Goal: Task Accomplishment & Management: Manage account settings

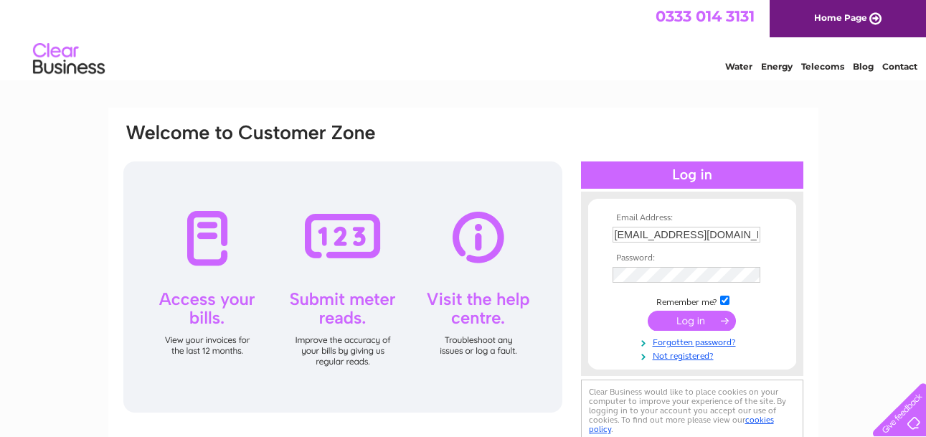
type input "[EMAIL_ADDRESS][DOMAIN_NAME]"
click at [647, 312] on input "submit" at bounding box center [691, 322] width 88 height 20
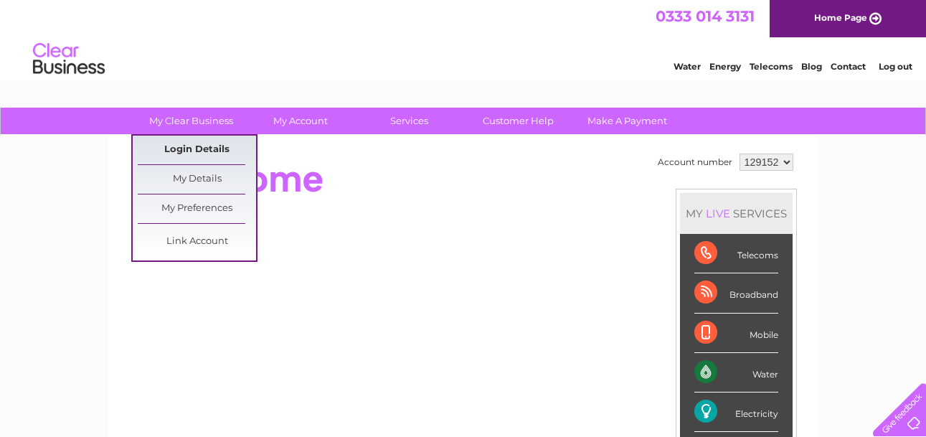
click at [176, 159] on link "Login Details" at bounding box center [197, 150] width 118 height 29
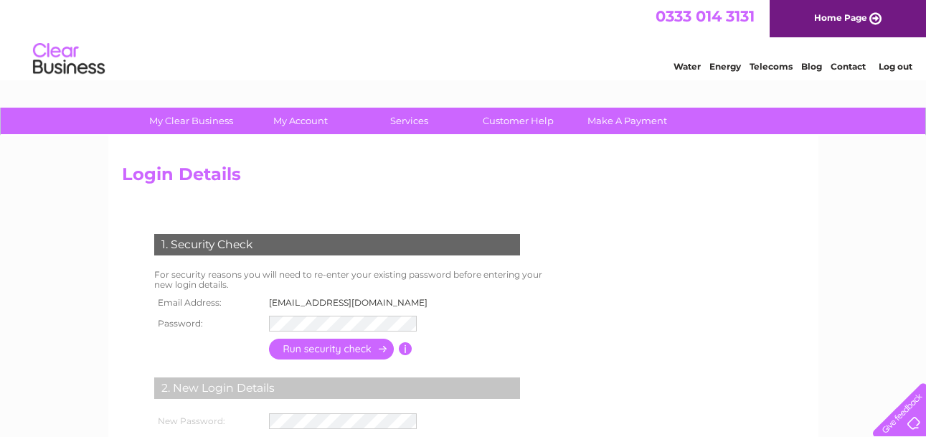
click at [483, 321] on div "1. Security Check For security reasons you will need to re-enter your existing …" at bounding box center [340, 377] width 436 height 316
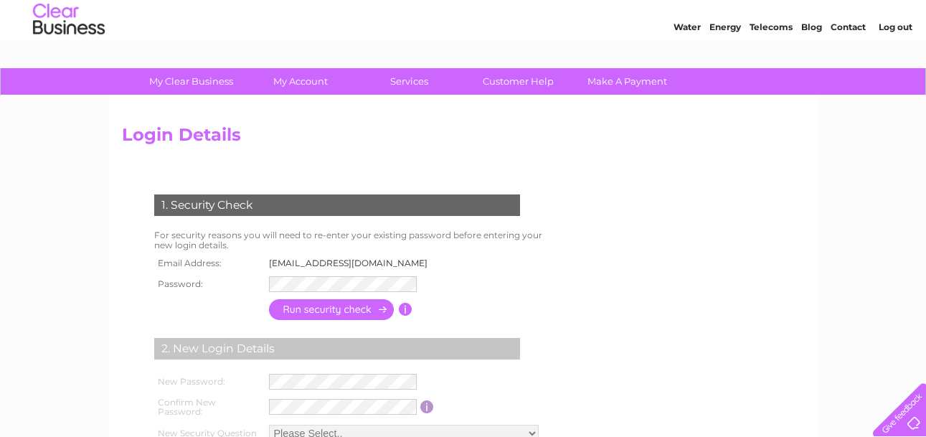
scroll to position [31, 0]
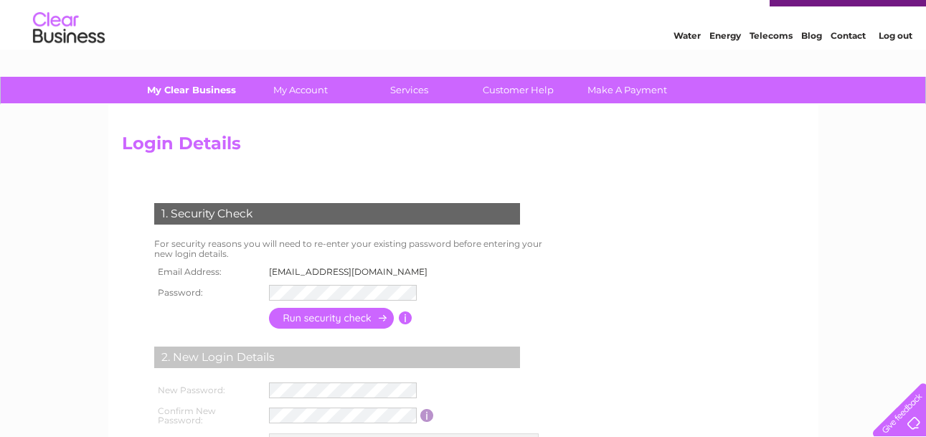
click at [214, 91] on link "My Clear Business" at bounding box center [191, 90] width 118 height 27
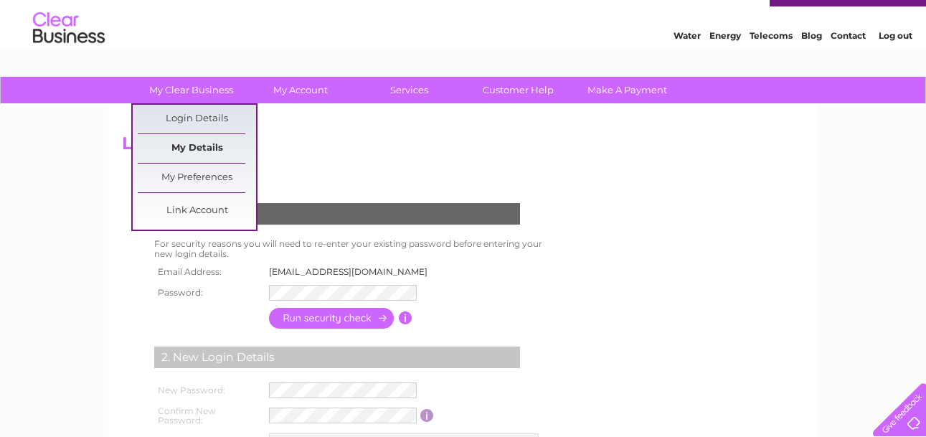
click at [184, 143] on link "My Details" at bounding box center [197, 148] width 118 height 29
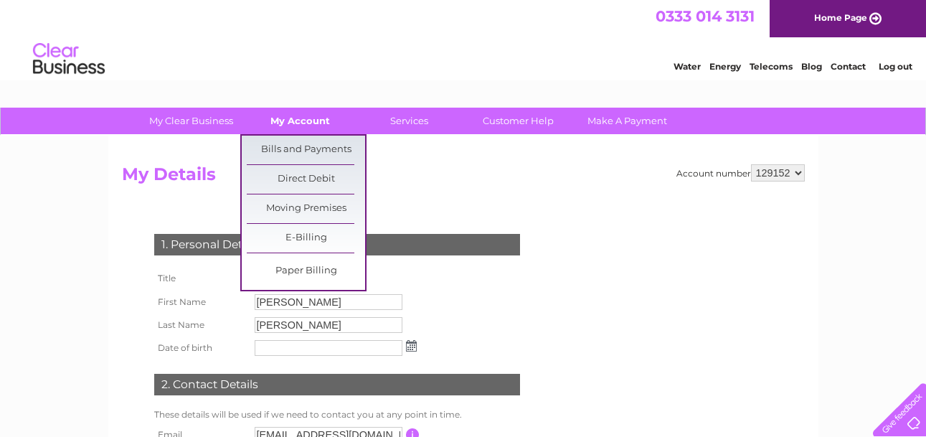
click at [299, 118] on link "My Account" at bounding box center [300, 121] width 118 height 27
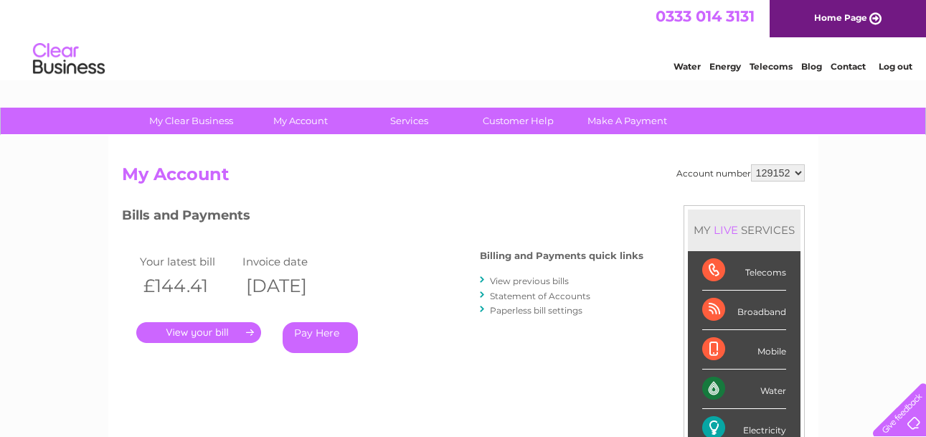
click at [194, 328] on link "." at bounding box center [198, 332] width 125 height 21
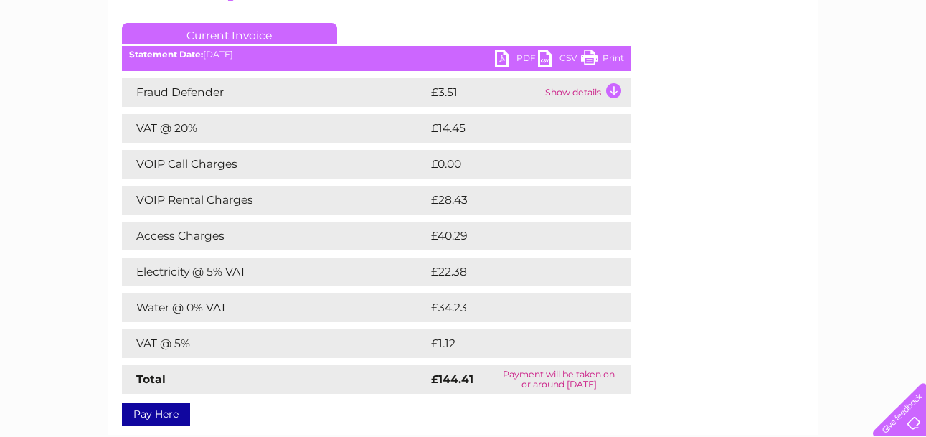
scroll to position [172, 0]
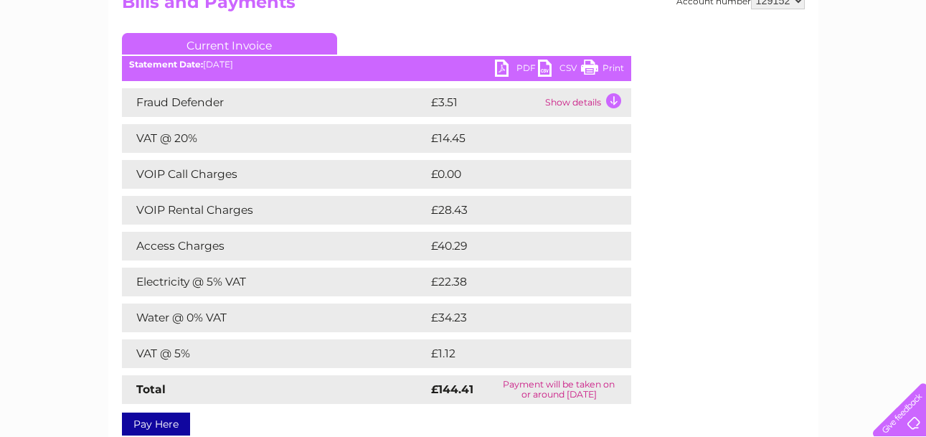
click at [614, 98] on td "Show details" at bounding box center [586, 102] width 90 height 29
